Goal: Information Seeking & Learning: Learn about a topic

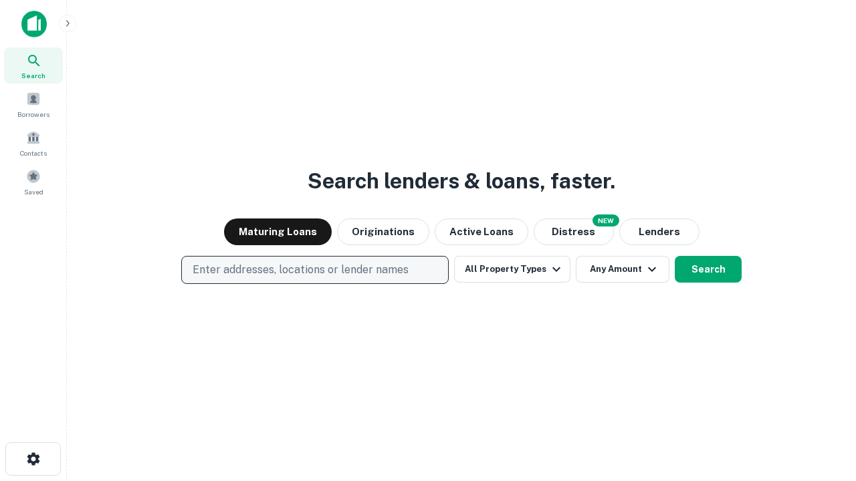
click at [314, 270] on p "Enter addresses, locations or lender names" at bounding box center [301, 270] width 216 height 16
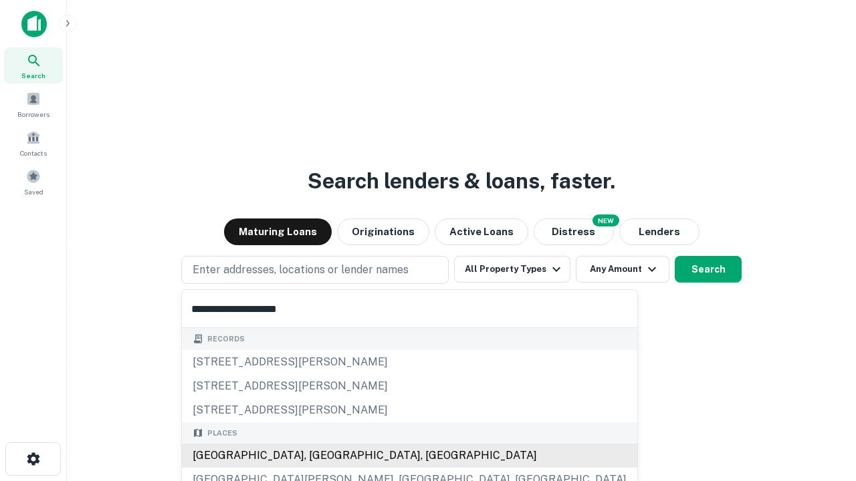
click at [320, 456] on div "[GEOGRAPHIC_DATA], [GEOGRAPHIC_DATA], [GEOGRAPHIC_DATA]" at bounding box center [409, 456] width 455 height 24
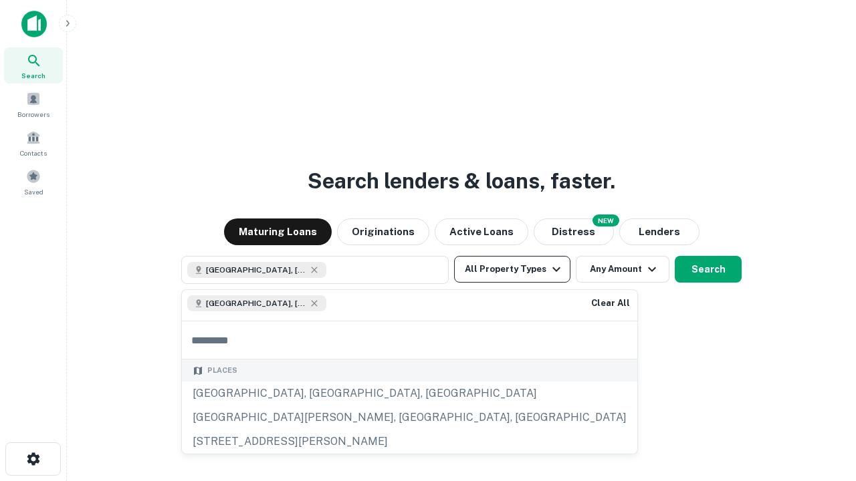
click at [512, 269] on button "All Property Types" at bounding box center [512, 269] width 116 height 27
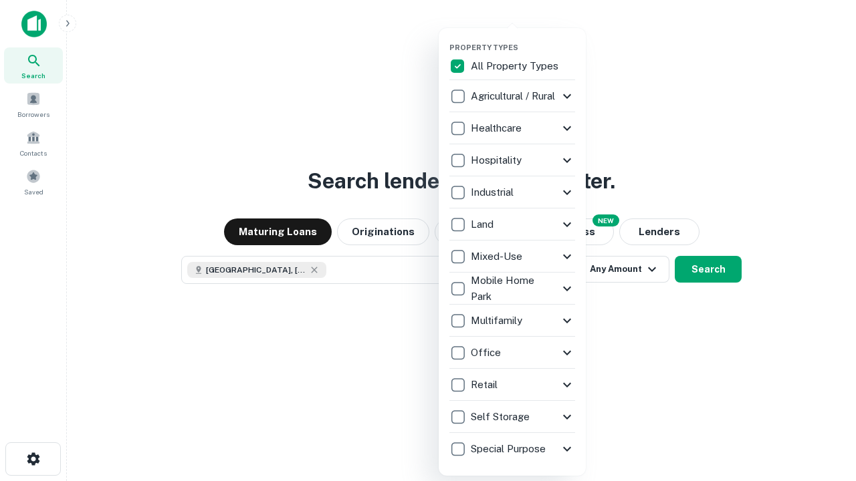
click at [523, 39] on button "button" at bounding box center [522, 39] width 147 height 1
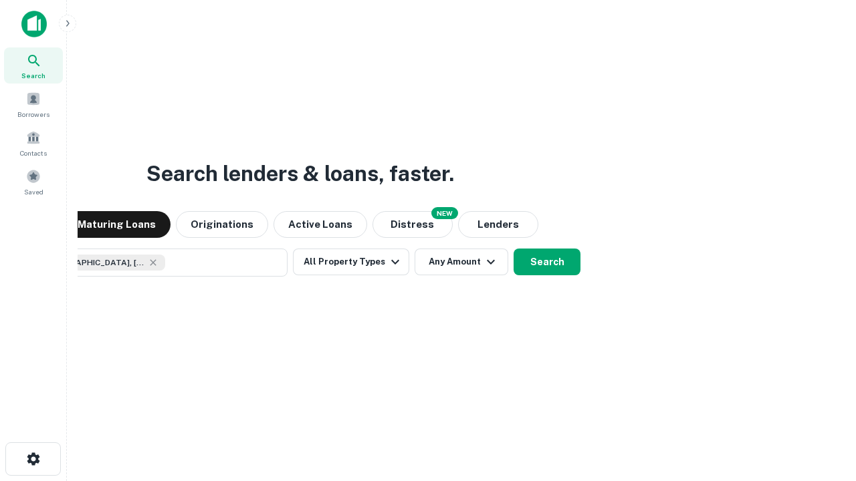
scroll to position [21, 0]
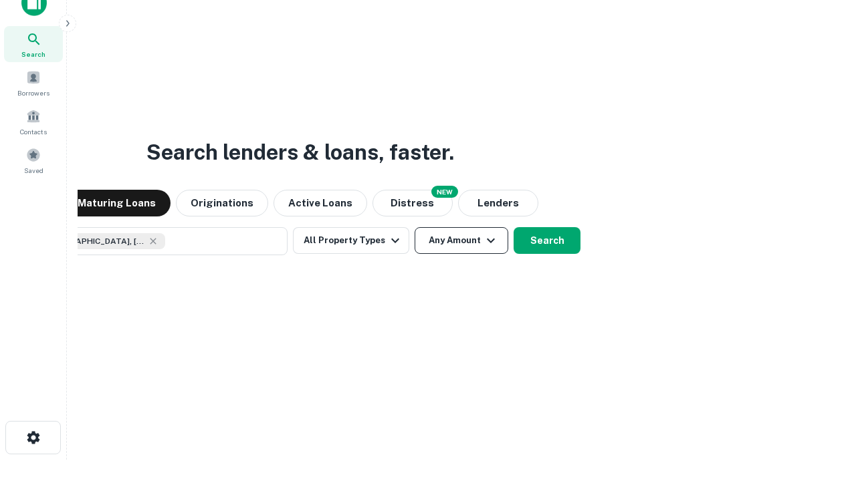
click at [415, 227] on button "Any Amount" at bounding box center [462, 240] width 94 height 27
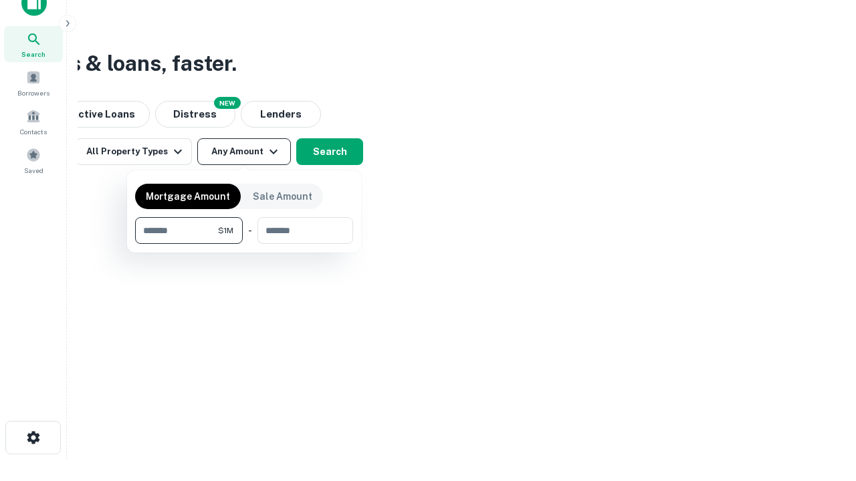
type input "*******"
click at [244, 244] on button "button" at bounding box center [244, 244] width 218 height 1
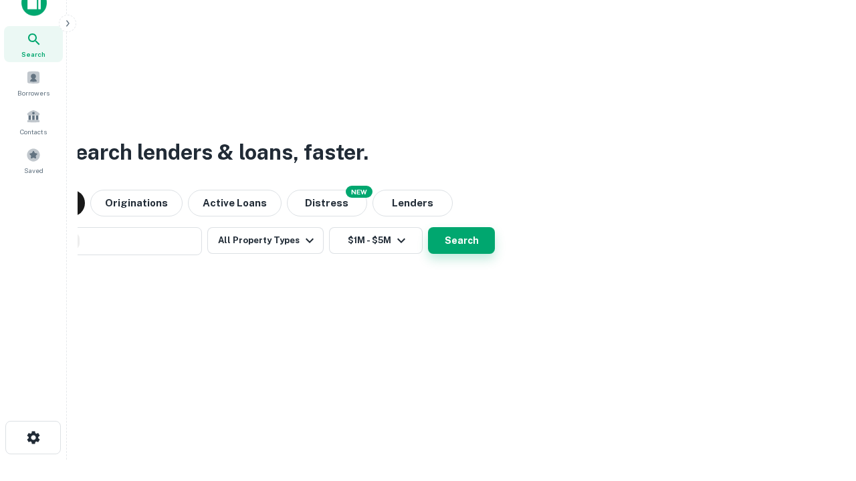
click at [428, 227] on button "Search" at bounding box center [461, 240] width 67 height 27
